Goal: Transaction & Acquisition: Purchase product/service

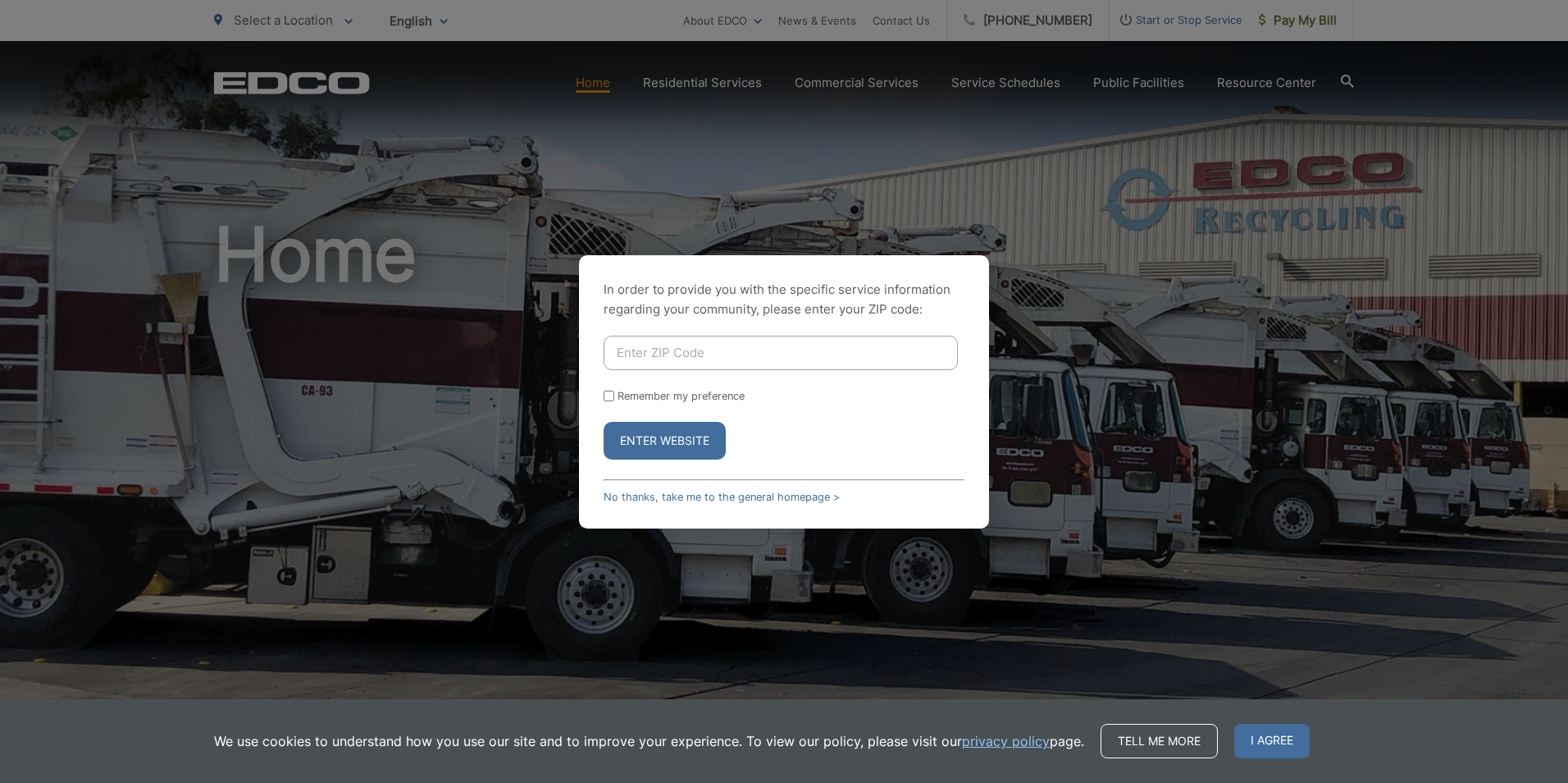
click at [701, 356] on input "Enter ZIP Code" at bounding box center [781, 353] width 354 height 35
type input "92111"
click at [652, 435] on button "Enter Website" at bounding box center [664, 440] width 122 height 37
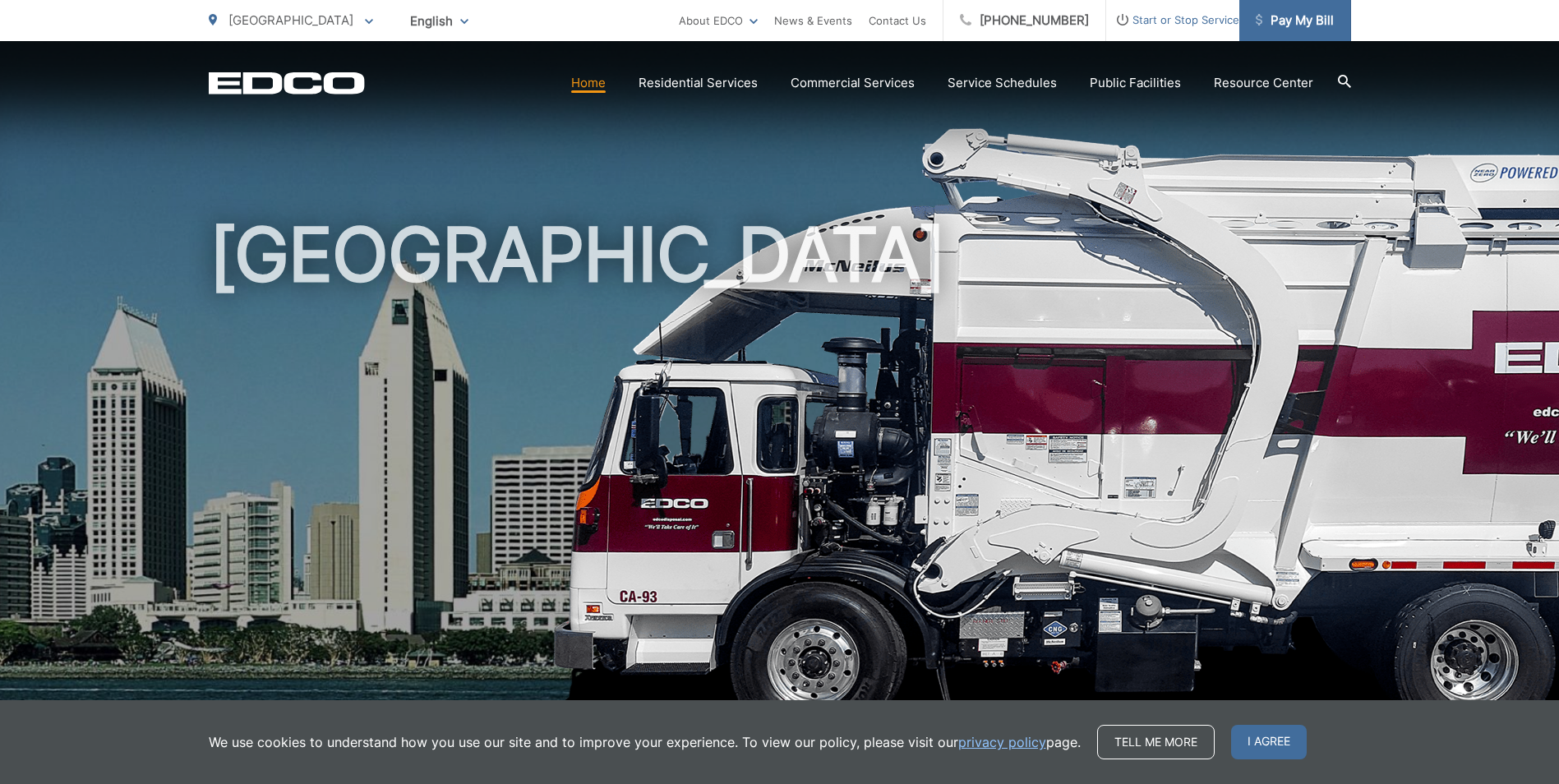
click at [1297, 16] on span "Pay My Bill" at bounding box center [1294, 21] width 78 height 20
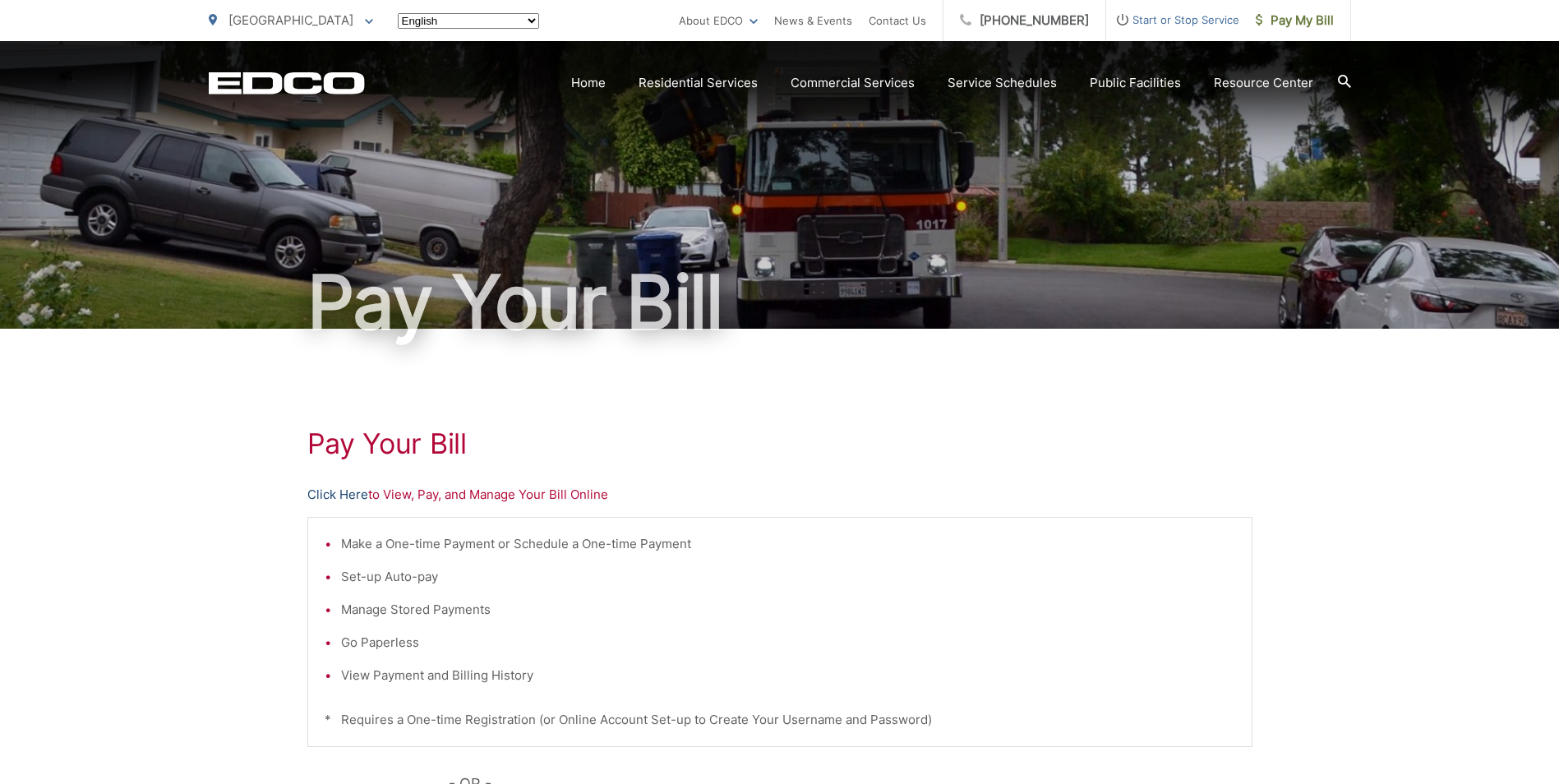
click at [357, 493] on link "Click Here" at bounding box center [337, 494] width 61 height 20
